Goal: Navigation & Orientation: Find specific page/section

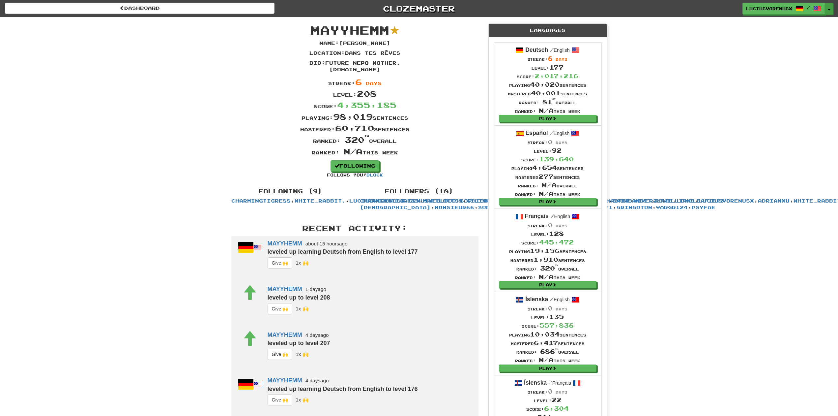
click at [832, 12] on button "Toggle Dropdown" at bounding box center [829, 9] width 9 height 12
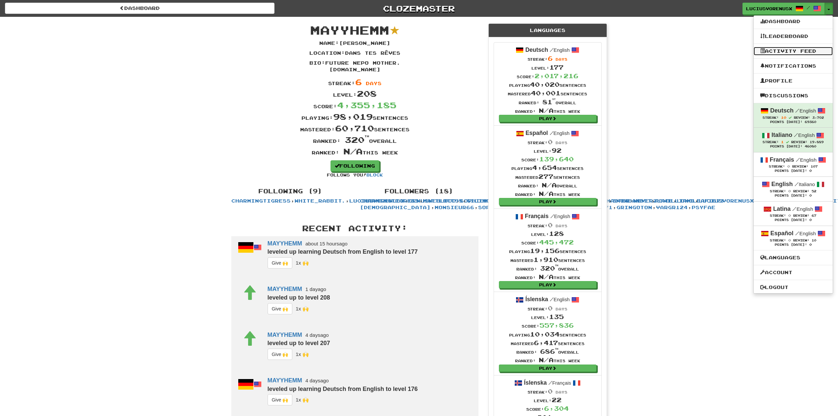
click at [788, 53] on link "Activity Feed" at bounding box center [793, 51] width 79 height 9
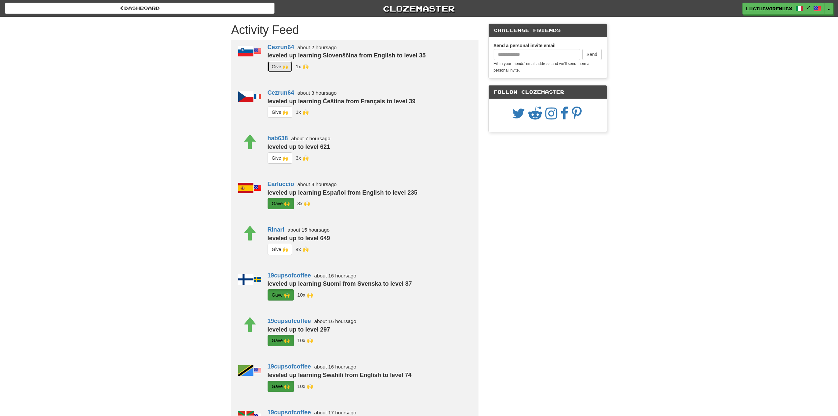
click at [281, 65] on button "G i ve 🙌" at bounding box center [280, 66] width 25 height 11
click at [278, 108] on button "G i ve 🙌" at bounding box center [280, 111] width 25 height 11
click at [829, 6] on button "Toggle Dropdown" at bounding box center [829, 9] width 9 height 12
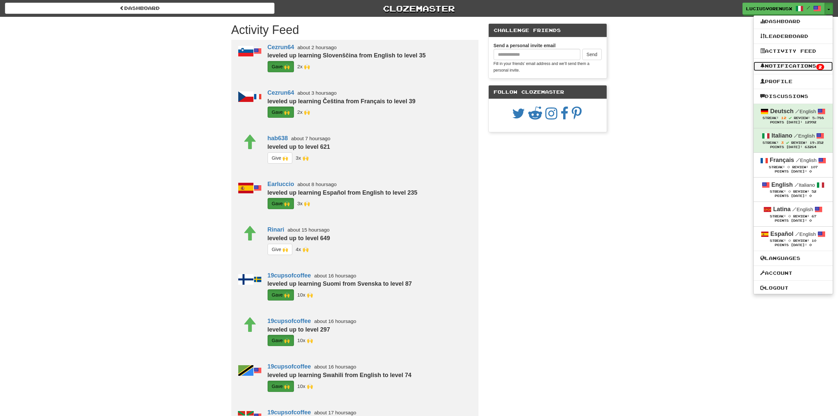
click at [794, 64] on link "Notifications 2" at bounding box center [793, 66] width 79 height 9
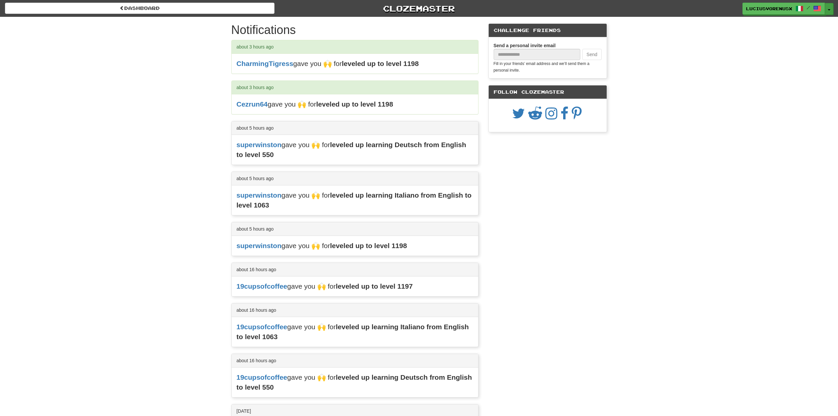
click at [831, 11] on button "Toggle Dropdown" at bounding box center [829, 9] width 9 height 12
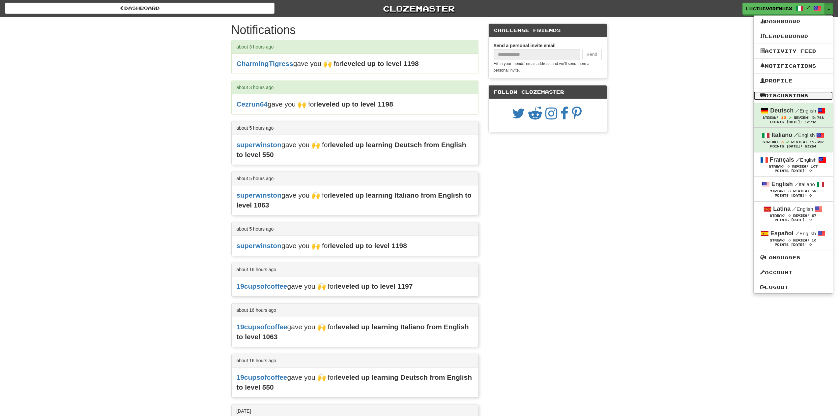
click at [779, 98] on link "Discussions" at bounding box center [793, 95] width 79 height 9
